Goal: Check status: Check status

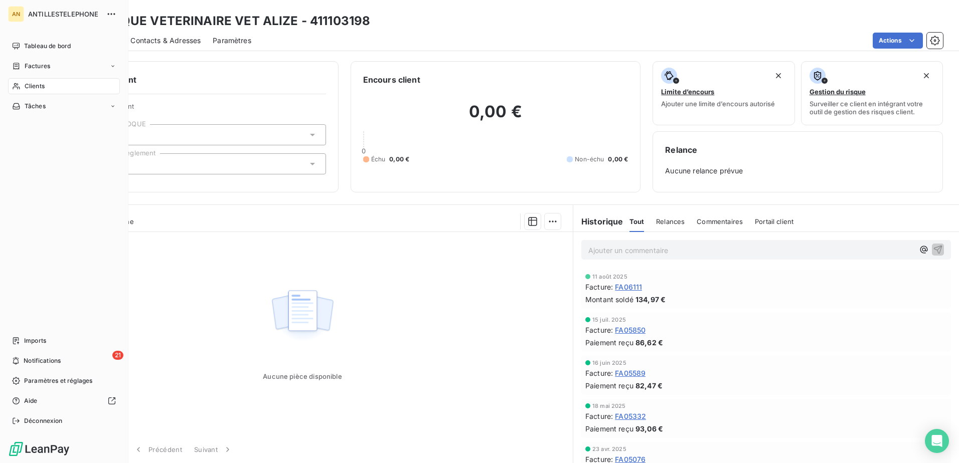
click at [18, 85] on icon at bounding box center [16, 86] width 7 height 7
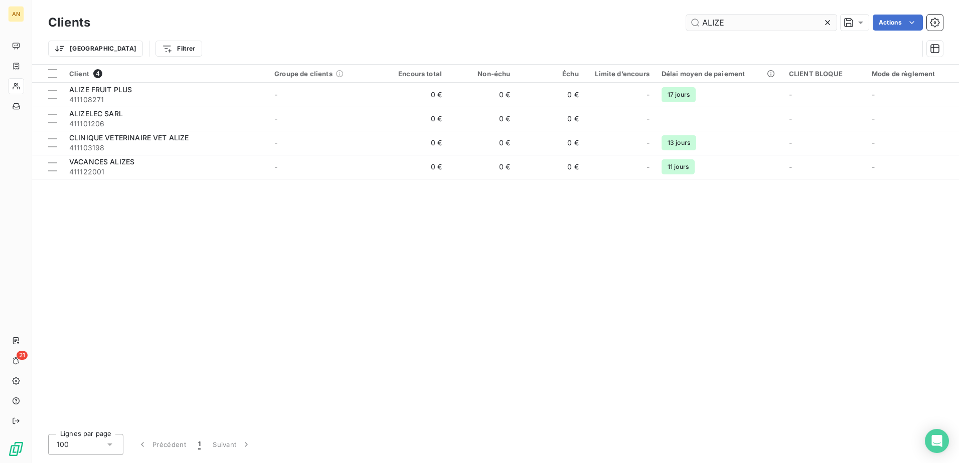
click at [727, 22] on input "ALIZE" at bounding box center [761, 23] width 150 height 16
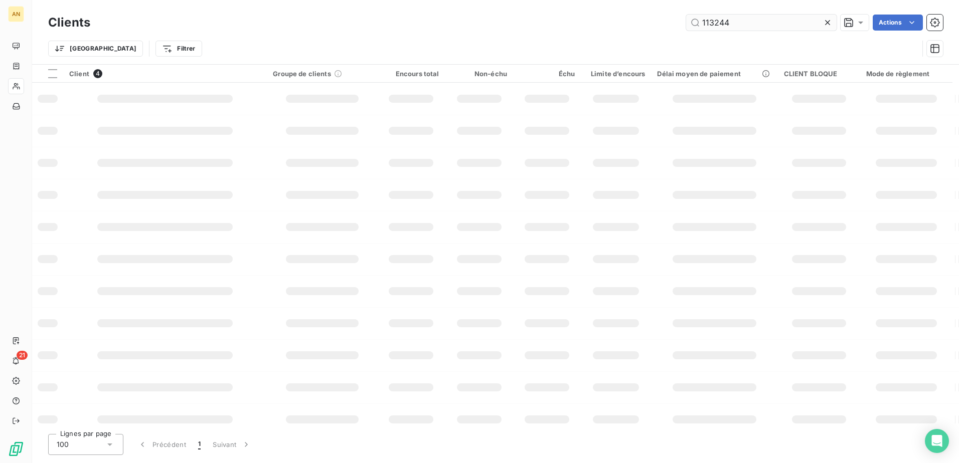
type input "113244"
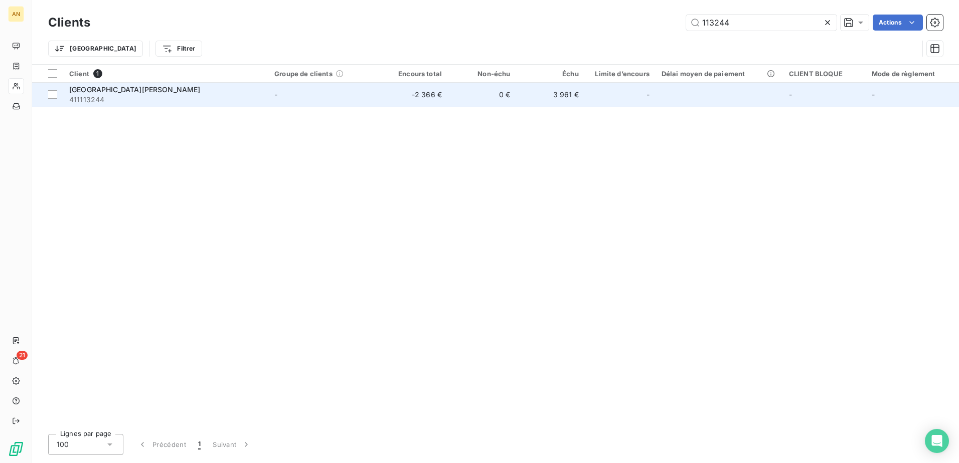
click at [468, 101] on td "0 €" at bounding box center [482, 95] width 68 height 24
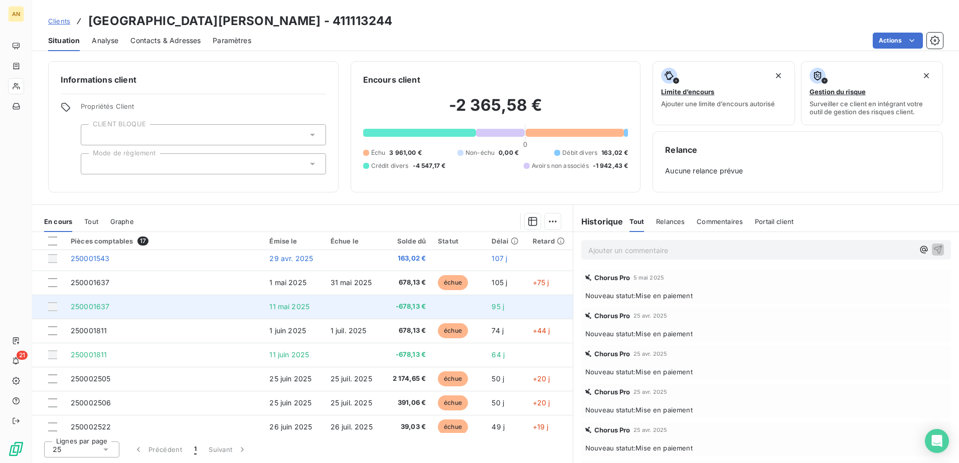
scroll to position [100, 0]
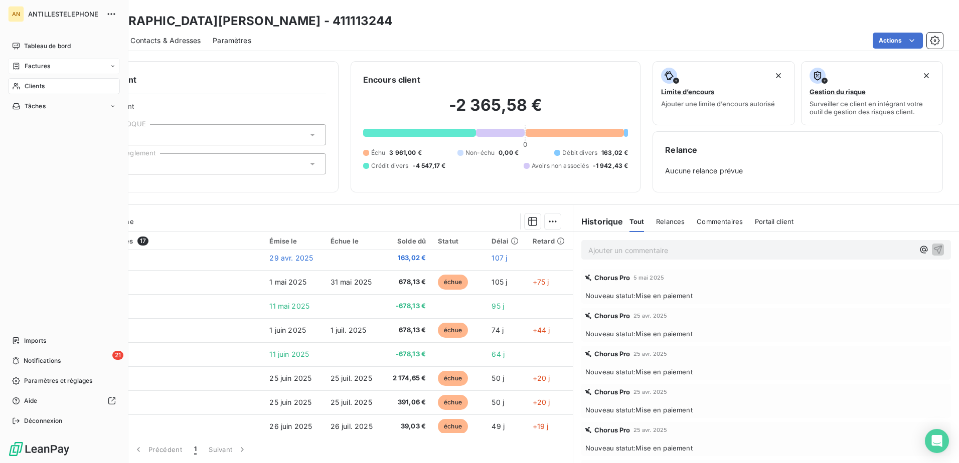
drag, startPoint x: 20, startPoint y: 83, endPoint x: 78, endPoint y: 68, distance: 60.1
click at [20, 83] on icon at bounding box center [16, 86] width 9 height 8
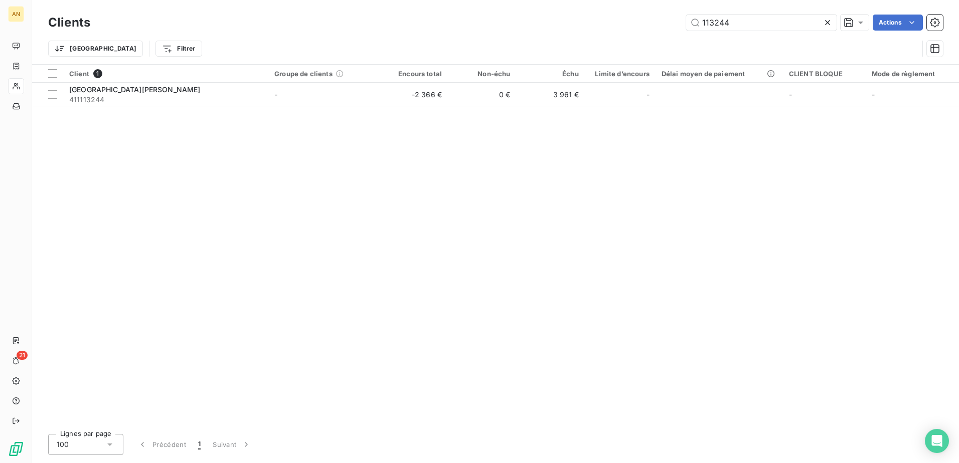
drag, startPoint x: 734, startPoint y: 22, endPoint x: 657, endPoint y: 44, distance: 79.7
click at [657, 43] on div "Clients 113244 Actions Trier Filtrer" at bounding box center [495, 38] width 894 height 52
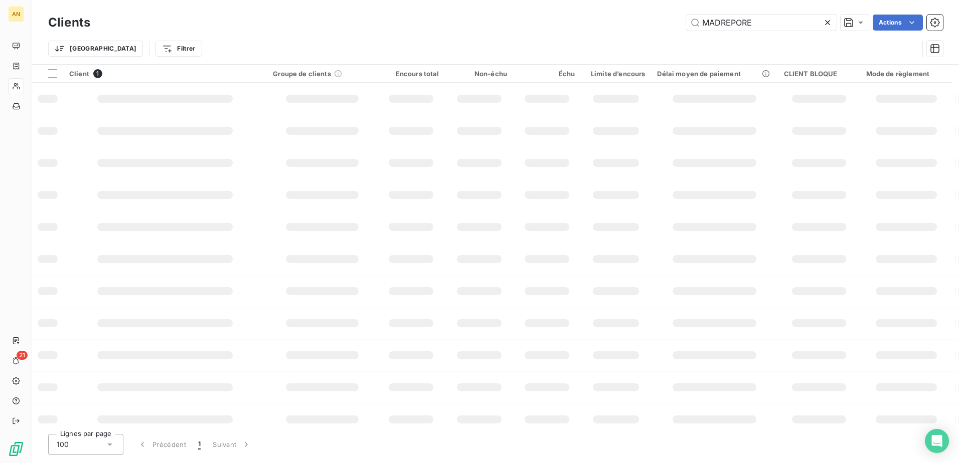
type input "MADREPORE"
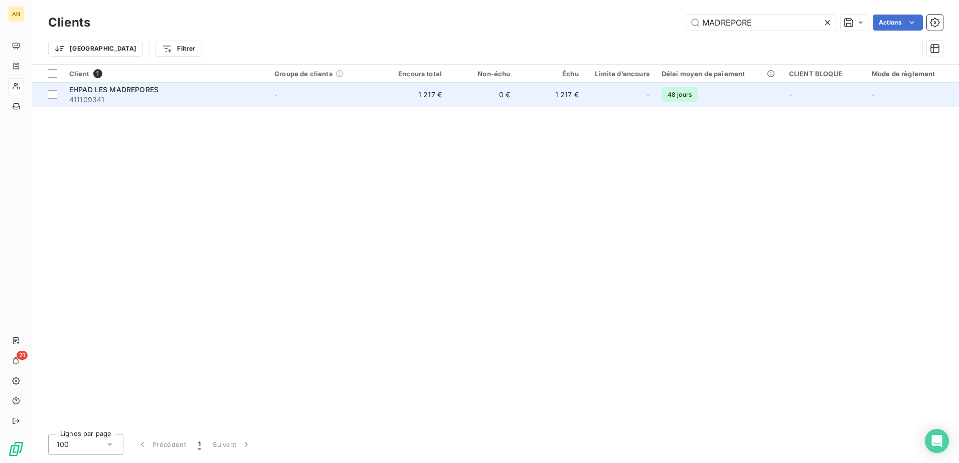
click at [479, 99] on td "0 €" at bounding box center [482, 95] width 68 height 24
